Goal: Navigation & Orientation: Find specific page/section

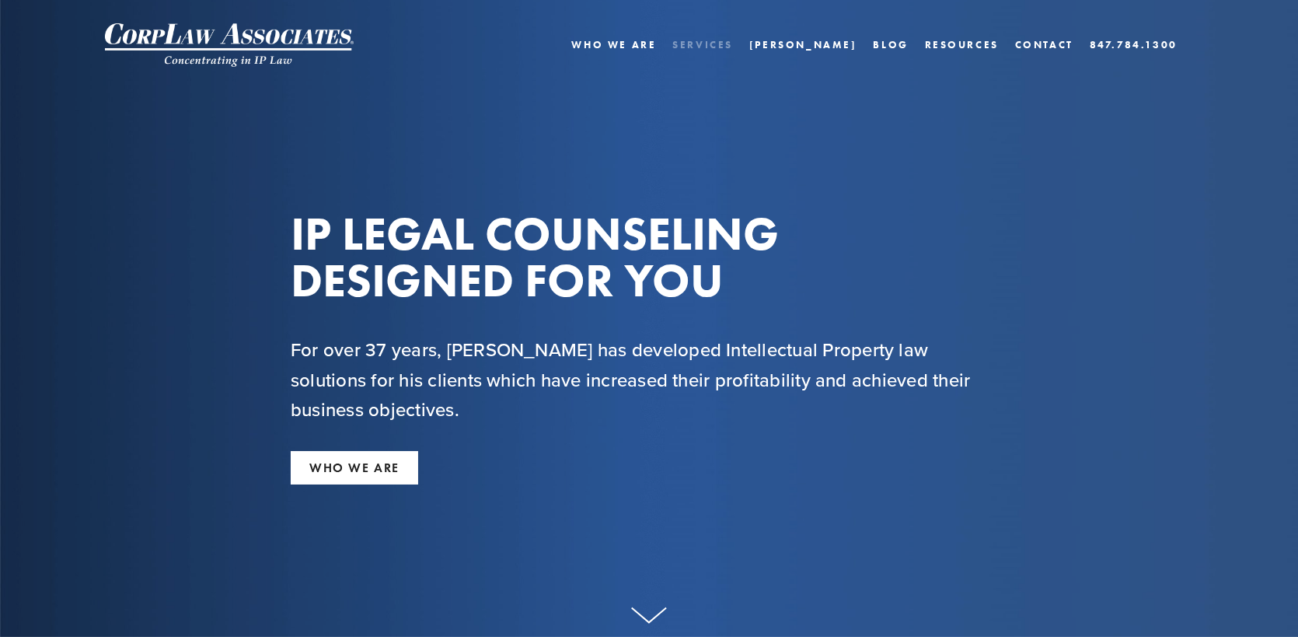
click at [733, 44] on link "Services" at bounding box center [702, 44] width 61 height 23
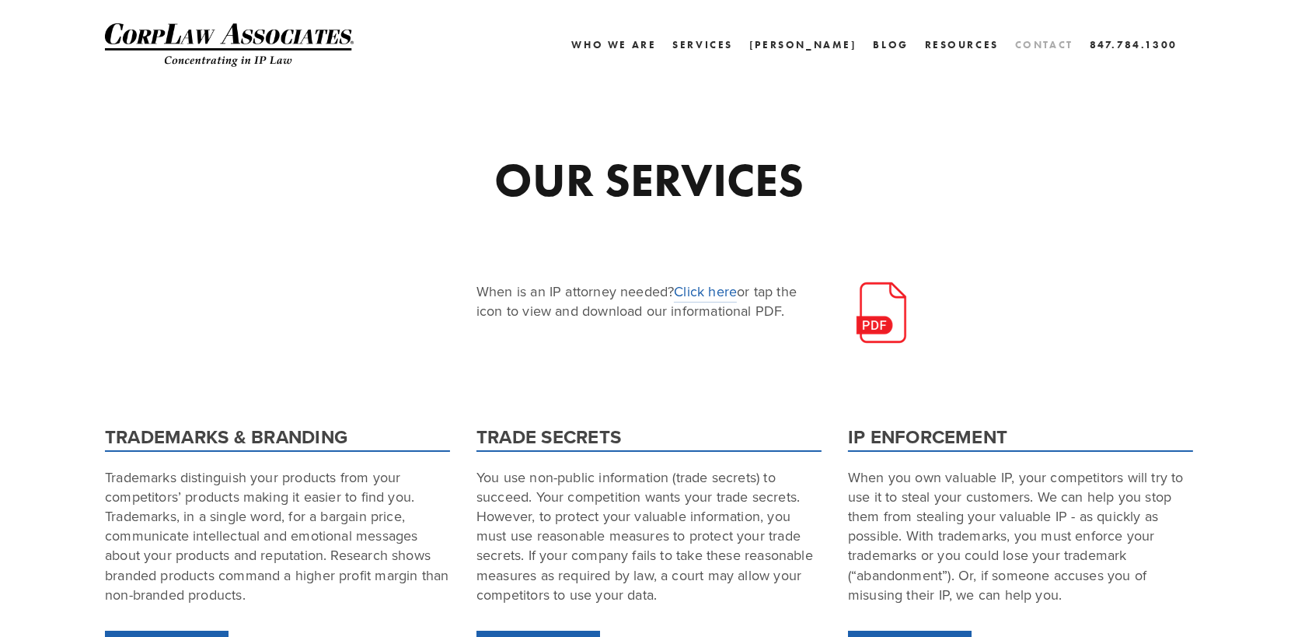
click at [1048, 43] on link "Contact" at bounding box center [1044, 44] width 58 height 23
click at [656, 41] on link "Who We Are" at bounding box center [613, 44] width 85 height 23
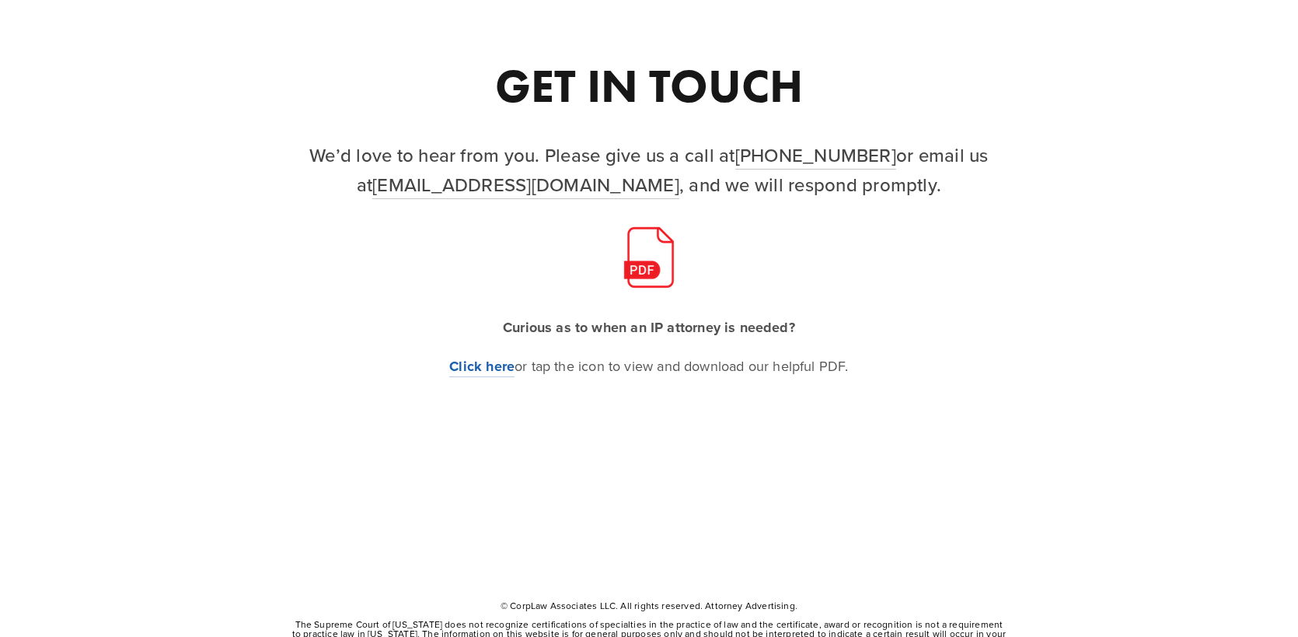
scroll to position [67, 0]
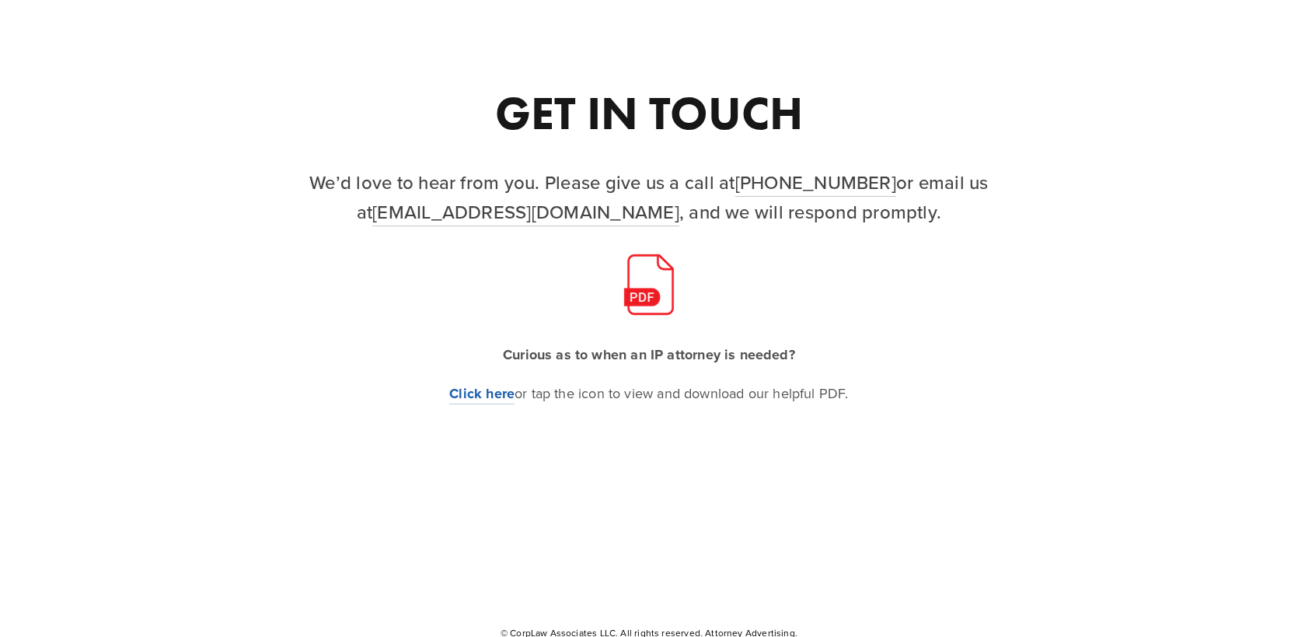
click at [665, 281] on img at bounding box center [649, 284] width 62 height 62
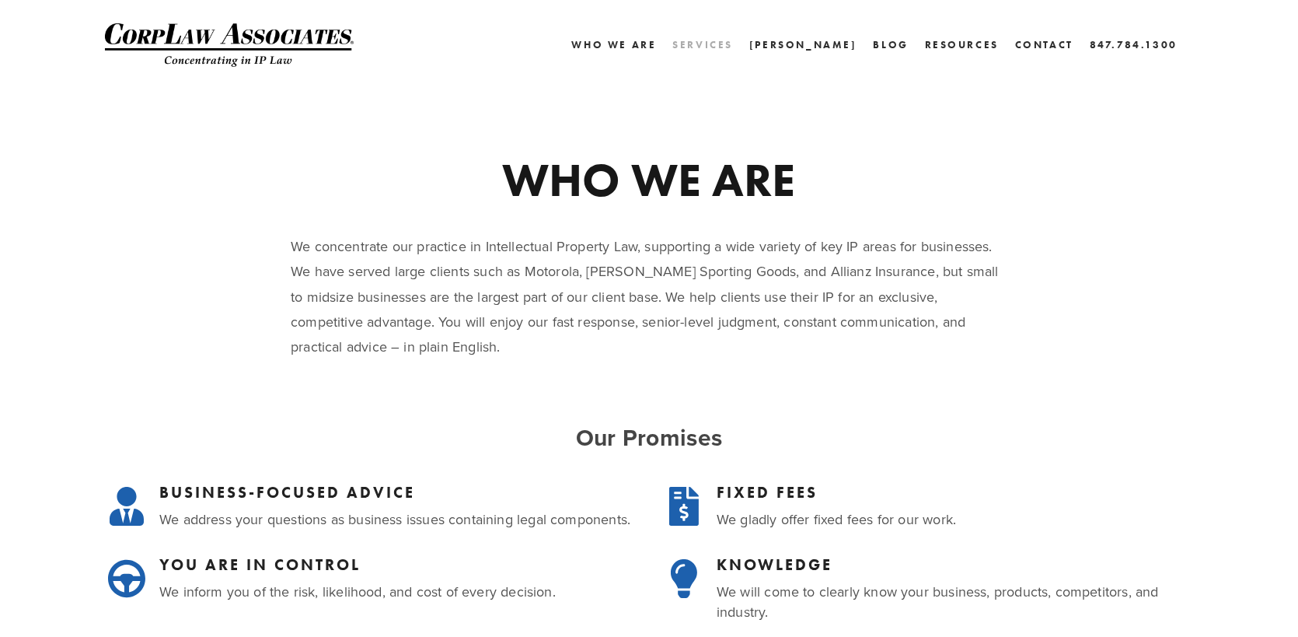
click at [733, 47] on link "Services" at bounding box center [702, 44] width 61 height 23
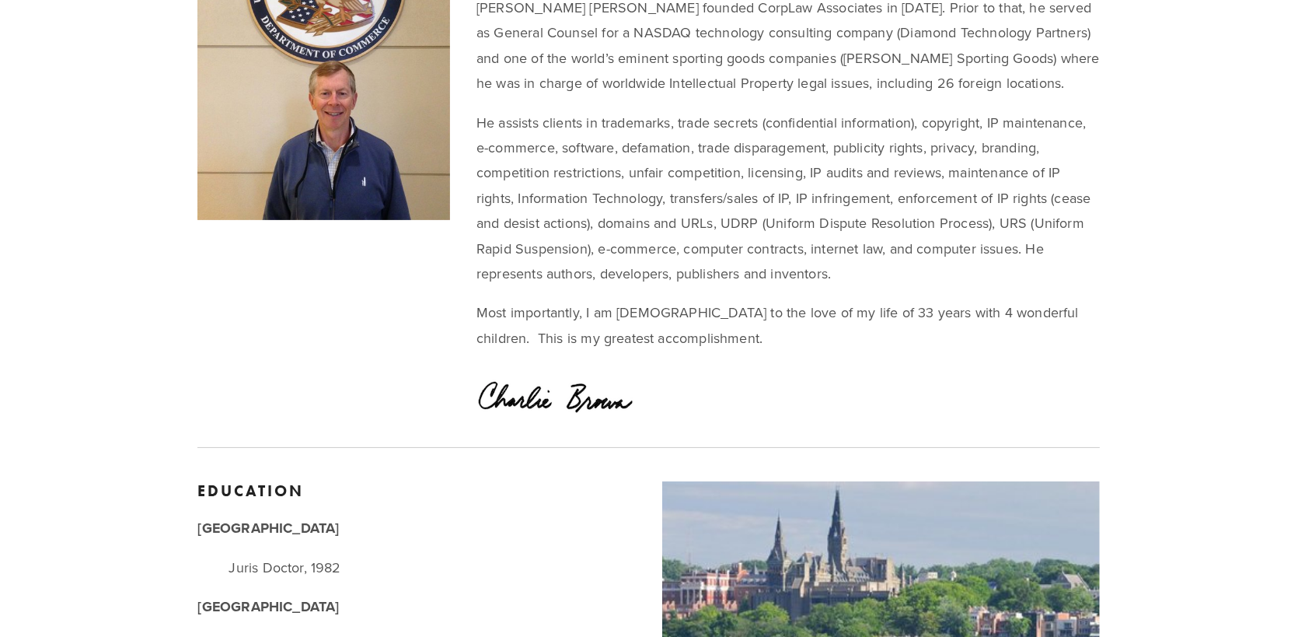
scroll to position [389, 0]
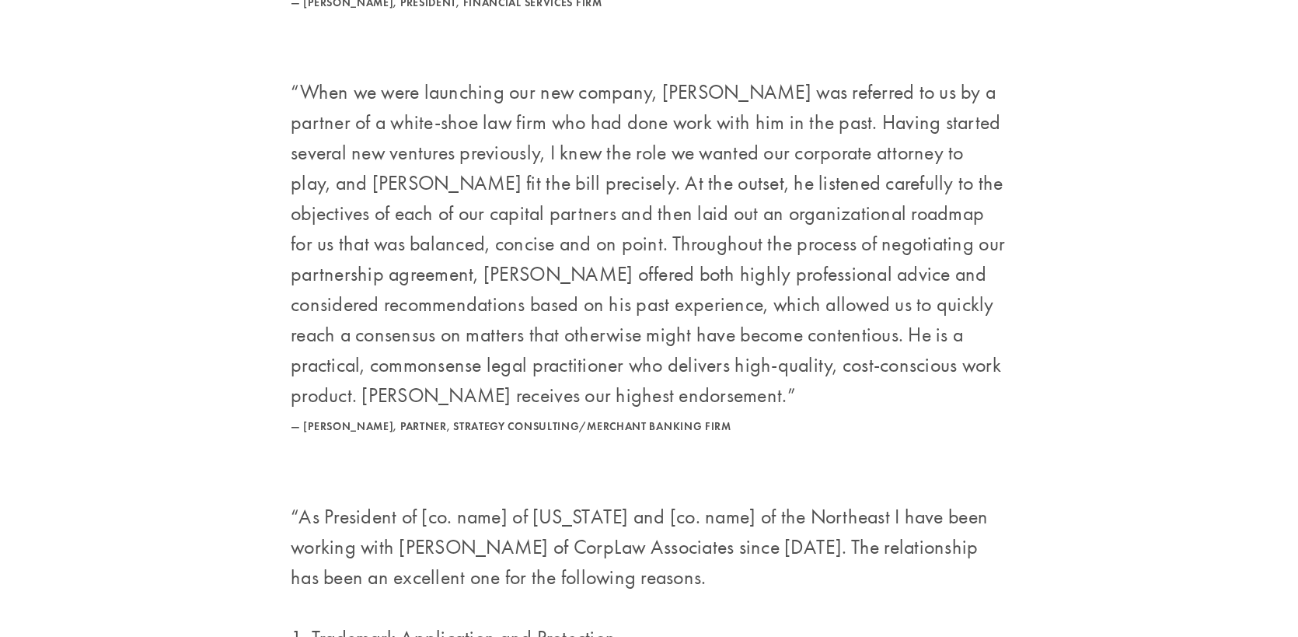
scroll to position [3731, 0]
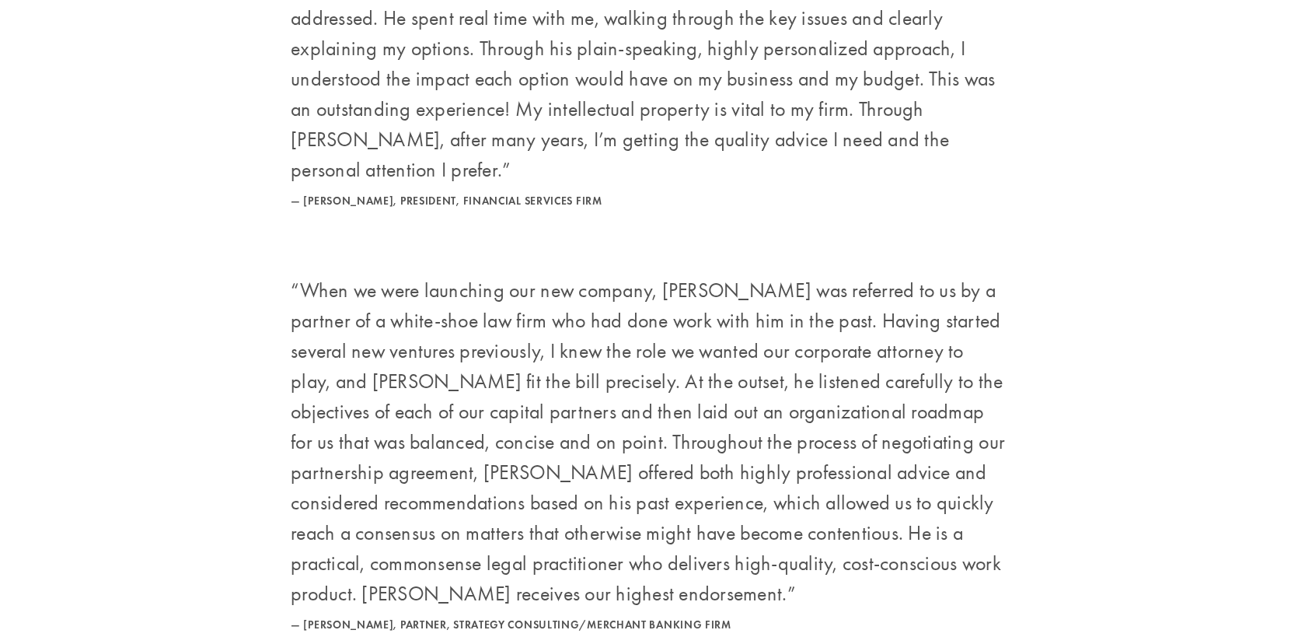
scroll to position [7846, 0]
